Goal: Transaction & Acquisition: Download file/media

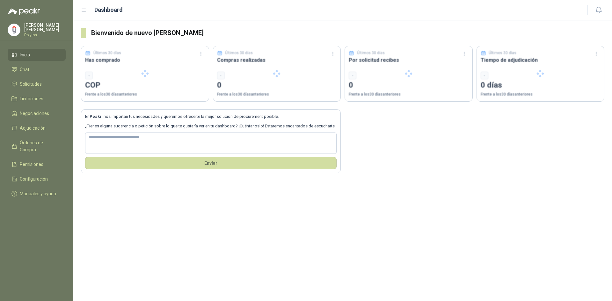
click at [294, 190] on div "Bienvenido de nuevo [PERSON_NAME] Últimos 30 [PERSON_NAME] Has comprado - COP F…" at bounding box center [342, 160] width 538 height 281
click at [40, 81] on span "Solicitudes" at bounding box center [31, 84] width 22 height 7
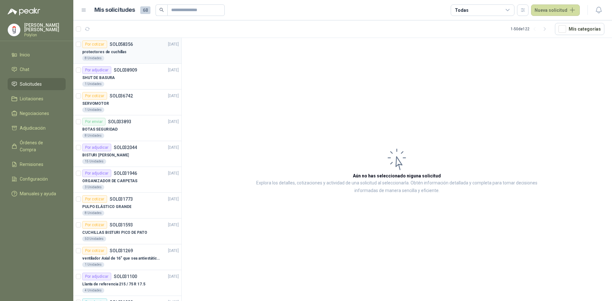
click at [126, 53] on div "protectores de cuchillas" at bounding box center [130, 52] width 97 height 8
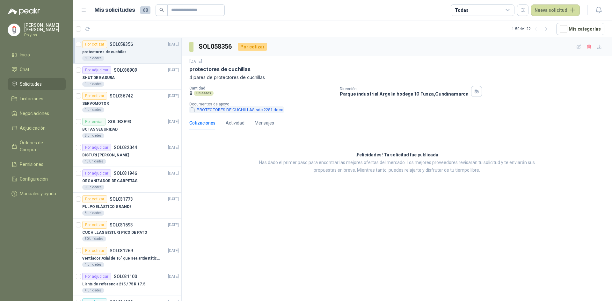
click at [208, 112] on button "PROTECTORES DE CUCHILLAS sdc 2281.docx" at bounding box center [236, 109] width 94 height 7
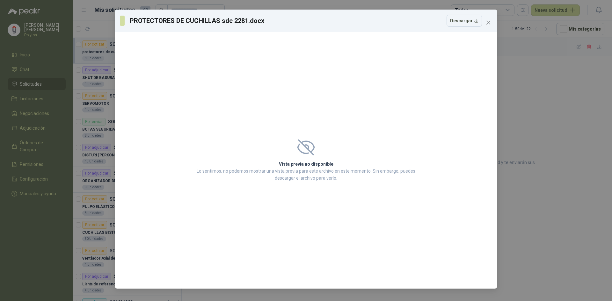
click at [309, 154] on icon at bounding box center [306, 147] width 18 height 16
click at [468, 27] on button "Descargar" at bounding box center [463, 21] width 35 height 12
